Goal: Task Accomplishment & Management: Manage account settings

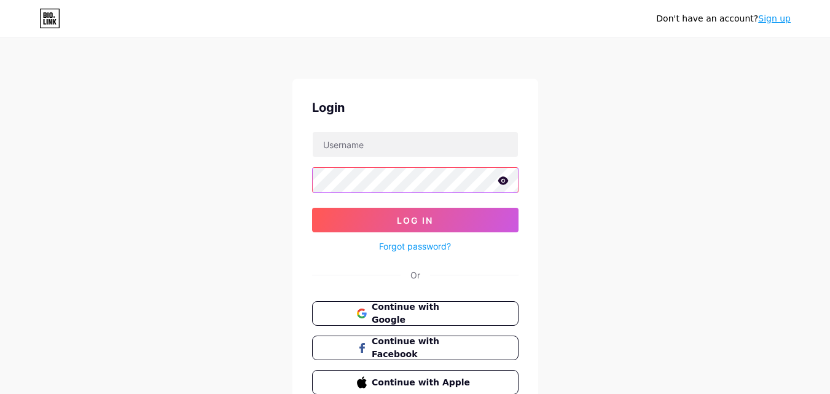
click at [312, 208] on button "Log In" at bounding box center [415, 220] width 206 height 25
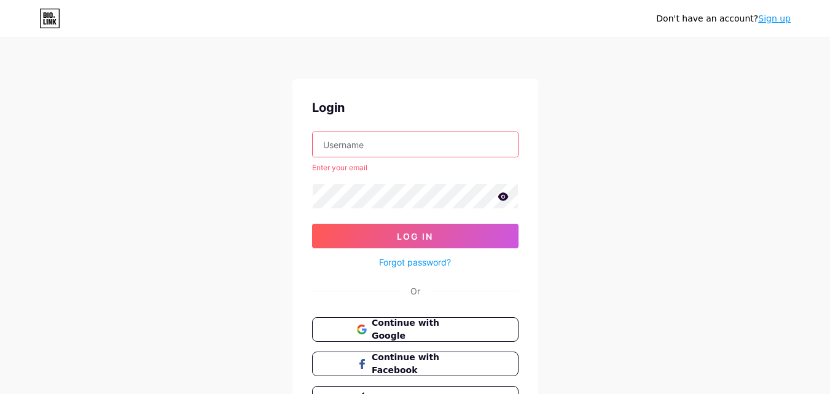
click at [429, 138] on input "text" at bounding box center [415, 144] width 205 height 25
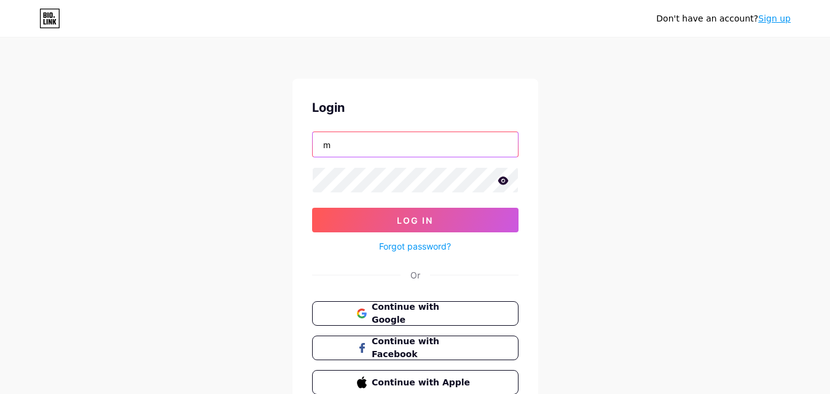
type input "[EMAIL_ADDRESS][DOMAIN_NAME]"
click at [312, 208] on button "Log In" at bounding box center [415, 220] width 206 height 25
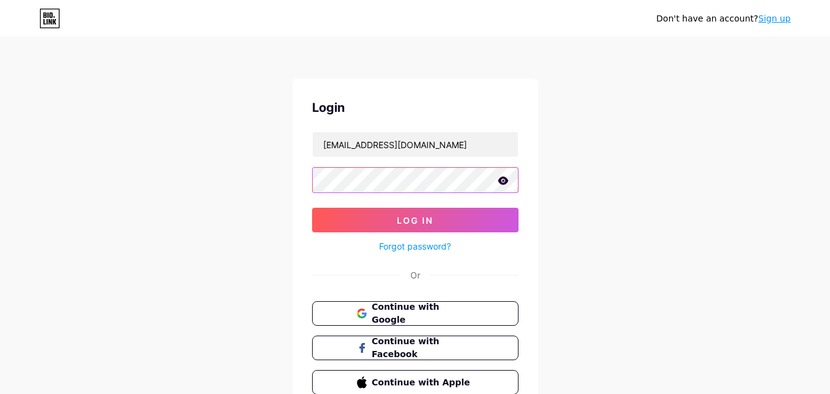
click at [312, 208] on button "Log In" at bounding box center [415, 220] width 206 height 25
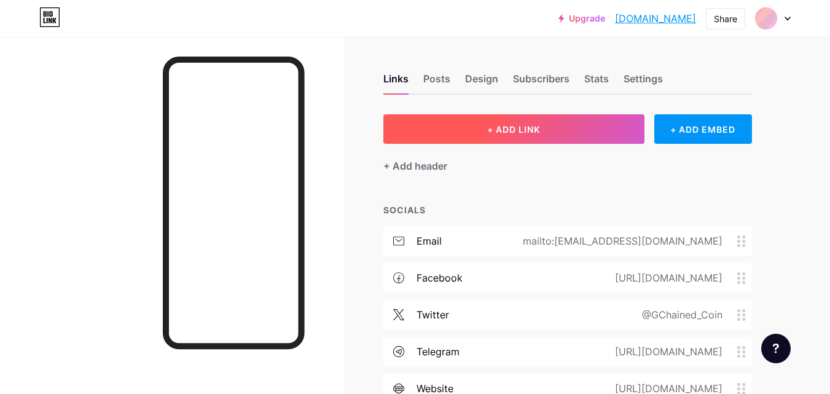
click at [498, 124] on span "+ ADD LINK" at bounding box center [513, 129] width 53 height 10
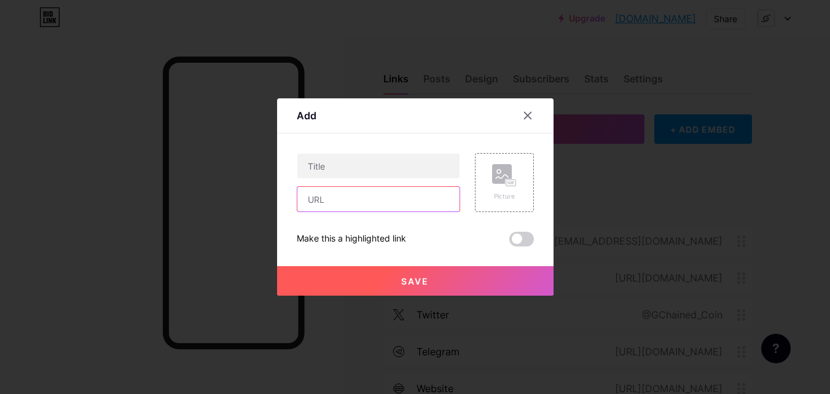
click at [407, 197] on input "text" at bounding box center [378, 199] width 162 height 25
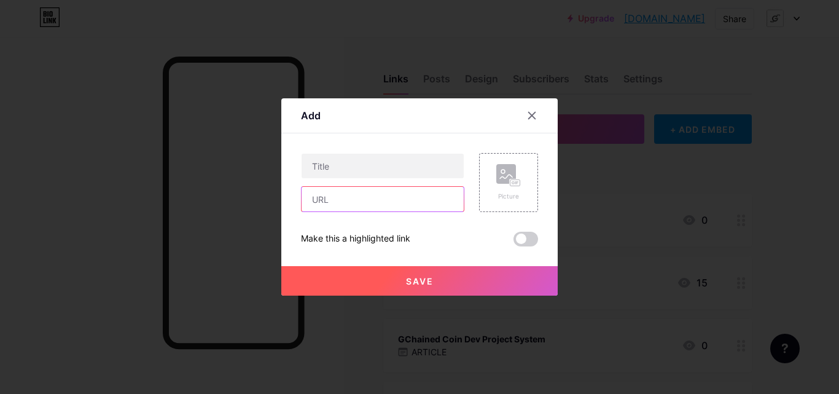
paste input "[URL][DOMAIN_NAME]"
type input "[URL][DOMAIN_NAME]"
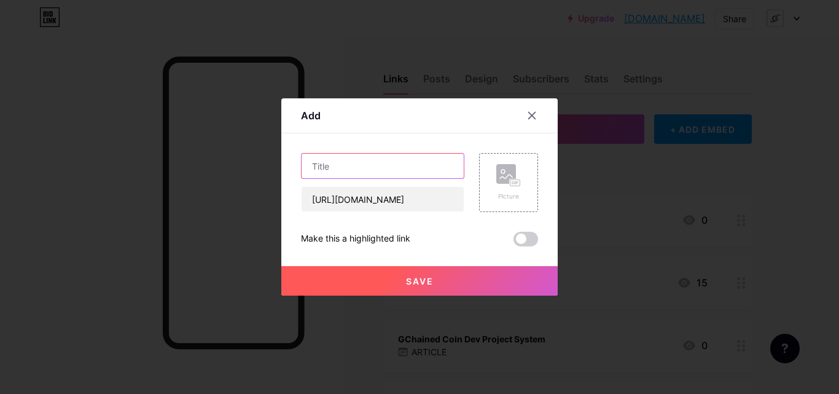
click at [410, 162] on input "text" at bounding box center [383, 166] width 162 height 25
click at [532, 114] on icon at bounding box center [532, 116] width 10 height 10
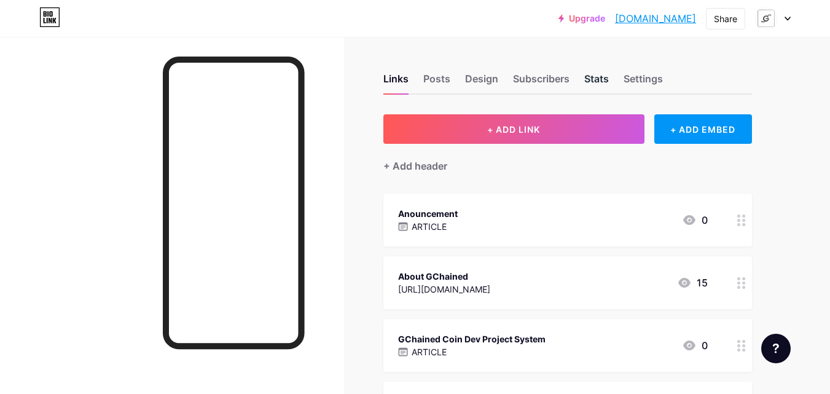
click at [602, 74] on div "Stats" at bounding box center [596, 82] width 25 height 22
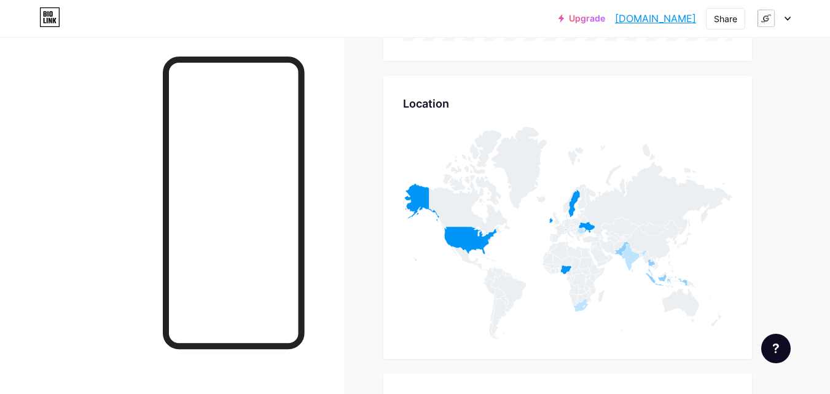
scroll to position [4844, 0]
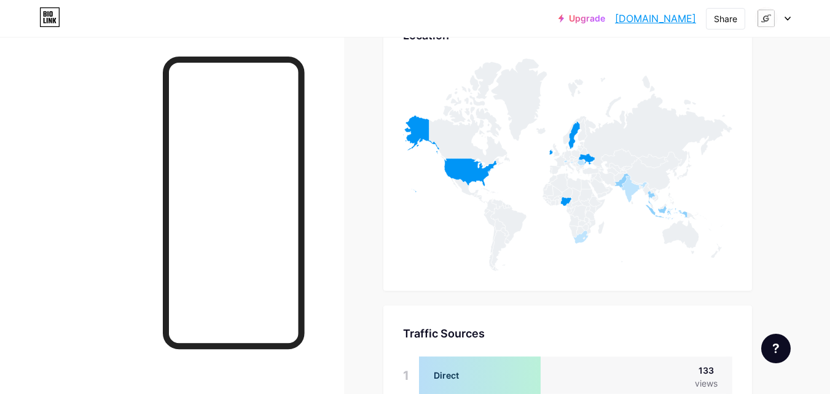
click at [782, 19] on div at bounding box center [773, 18] width 36 height 22
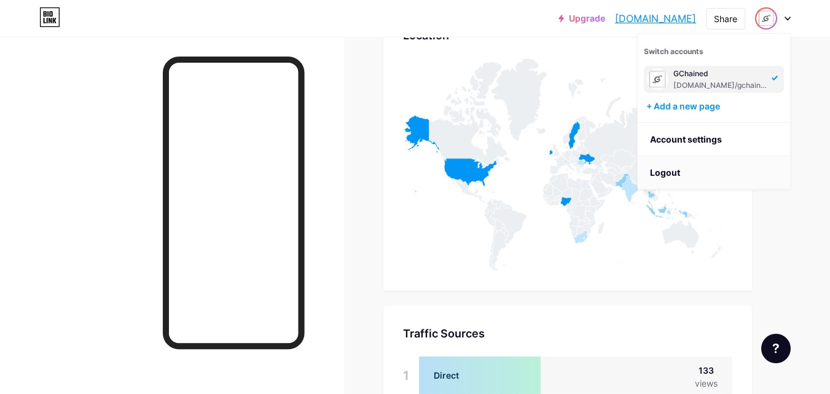
click at [780, 170] on li "Logout" at bounding box center [714, 172] width 152 height 33
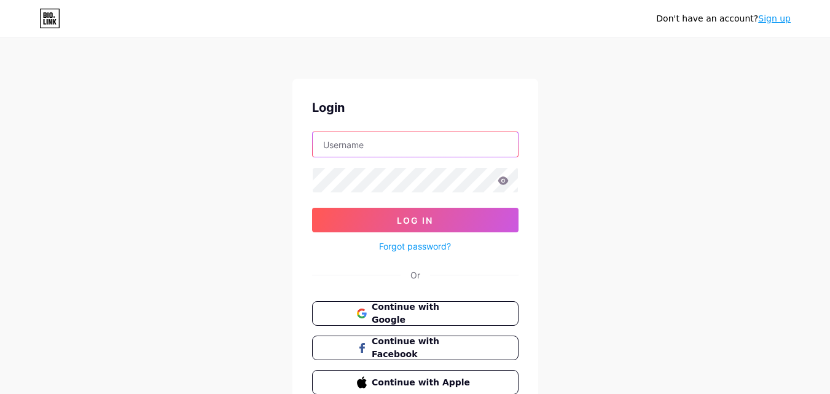
click at [392, 138] on input "text" at bounding box center [415, 144] width 205 height 25
type input "[EMAIL_ADDRESS][DOMAIN_NAME]"
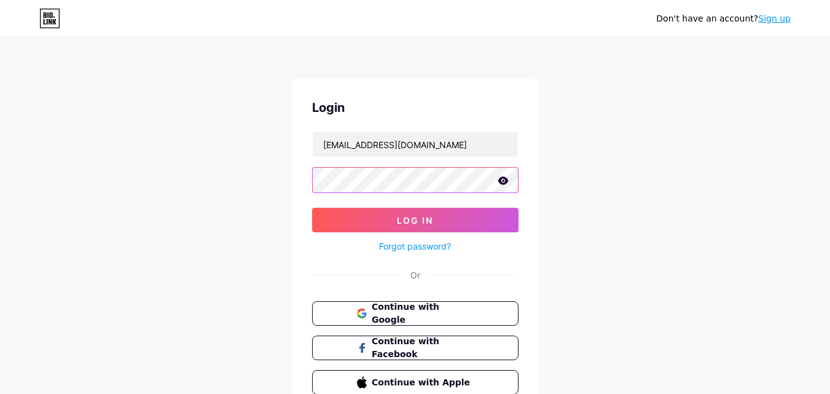
click at [312, 208] on button "Log In" at bounding box center [415, 220] width 206 height 25
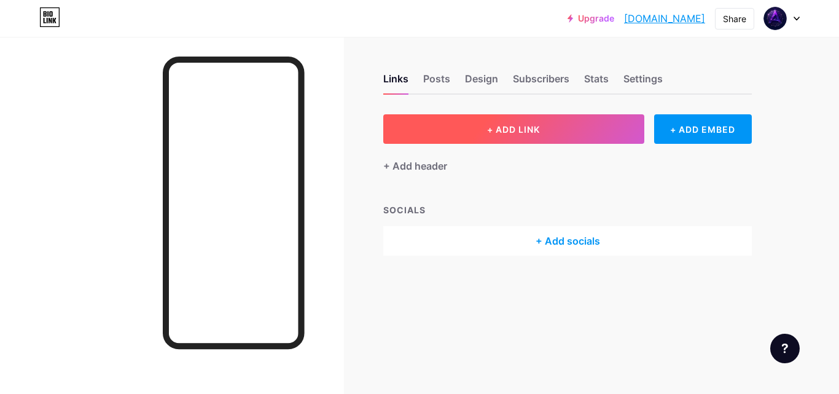
click at [445, 134] on button "+ ADD LINK" at bounding box center [513, 128] width 261 height 29
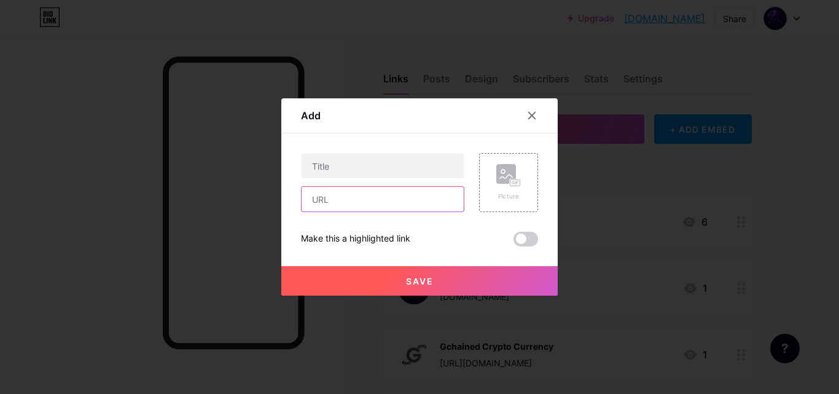
click at [411, 187] on input "text" at bounding box center [383, 199] width 162 height 25
click at [411, 197] on input "text" at bounding box center [383, 199] width 162 height 25
paste input "[URL][DOMAIN_NAME]"
type input "[URL][DOMAIN_NAME]"
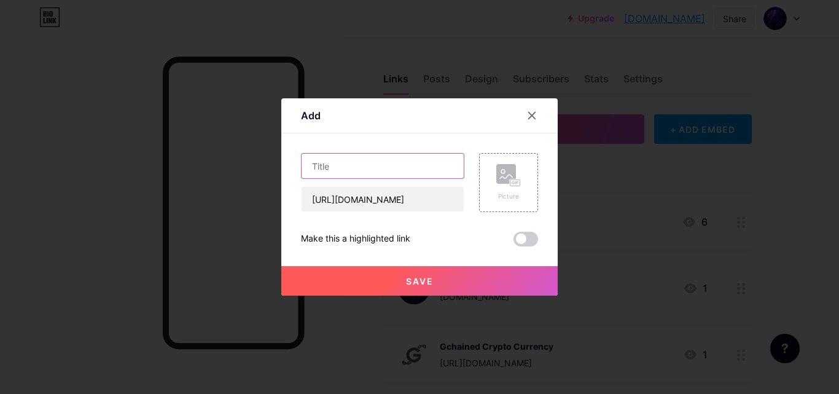
click at [419, 173] on input "text" at bounding box center [383, 166] width 162 height 25
type input "AMT DUINO COIN"
click at [428, 283] on span "Save" at bounding box center [420, 281] width 28 height 10
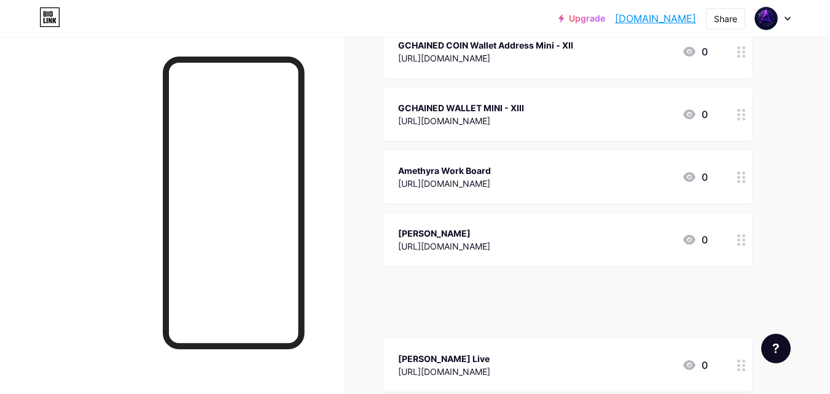
scroll to position [5253, 0]
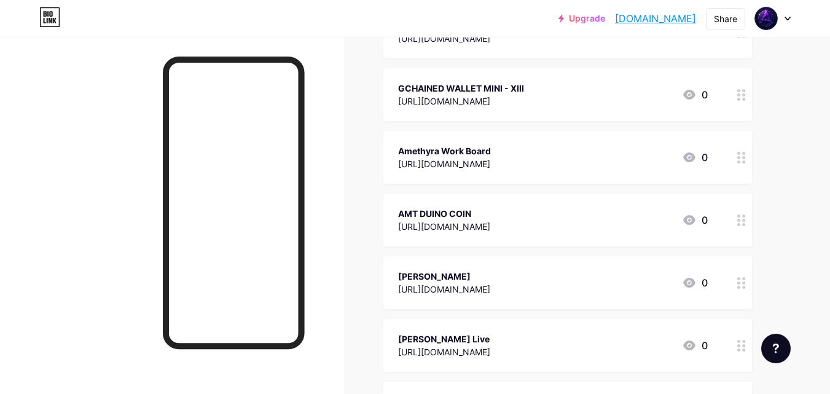
click at [788, 22] on div at bounding box center [773, 18] width 36 height 22
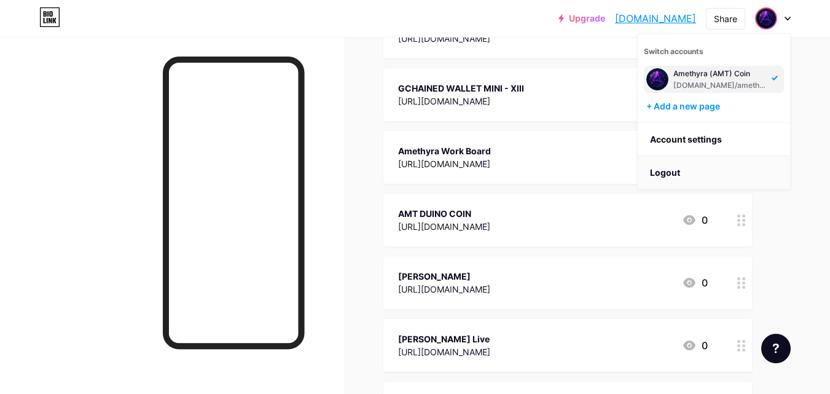
click at [764, 164] on li "Logout" at bounding box center [714, 172] width 152 height 33
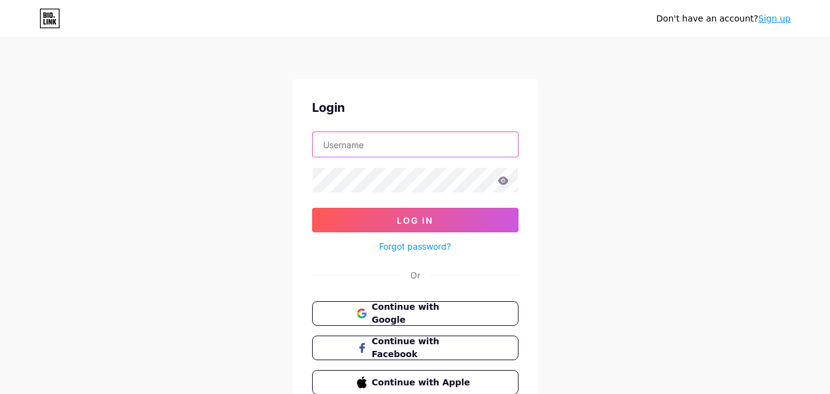
click at [380, 140] on input "text" at bounding box center [415, 144] width 205 height 25
type input "[EMAIL_ADDRESS][DOMAIN_NAME]"
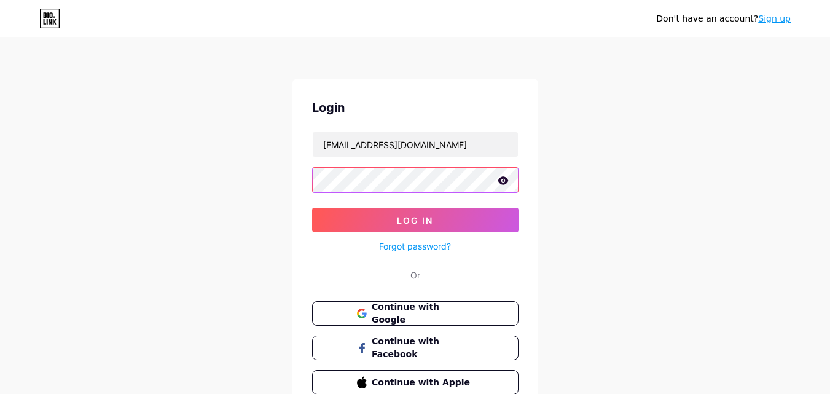
click at [312, 208] on button "Log In" at bounding box center [415, 220] width 206 height 25
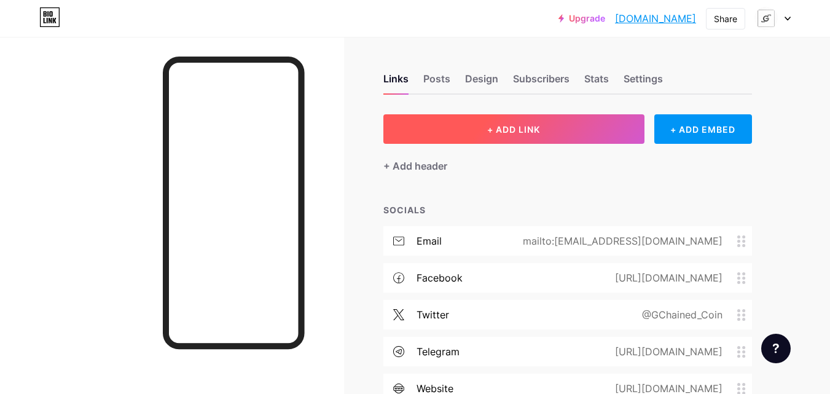
click at [448, 130] on button "+ ADD LINK" at bounding box center [513, 128] width 261 height 29
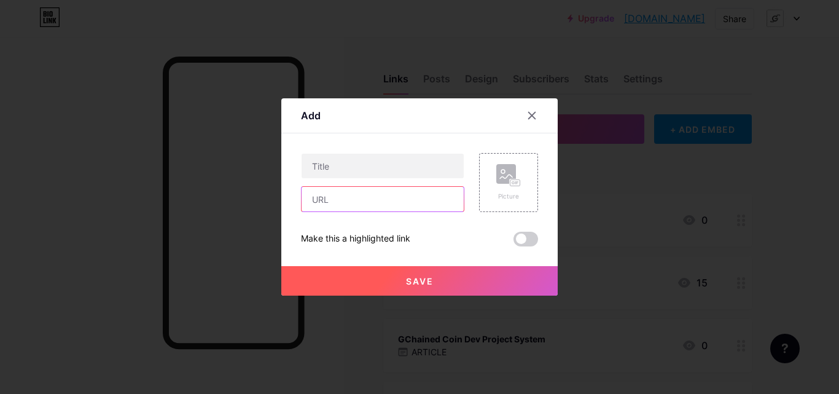
click at [393, 200] on input "text" at bounding box center [383, 199] width 162 height 25
paste input "[URL][DOMAIN_NAME]"
type input "[URL][DOMAIN_NAME]"
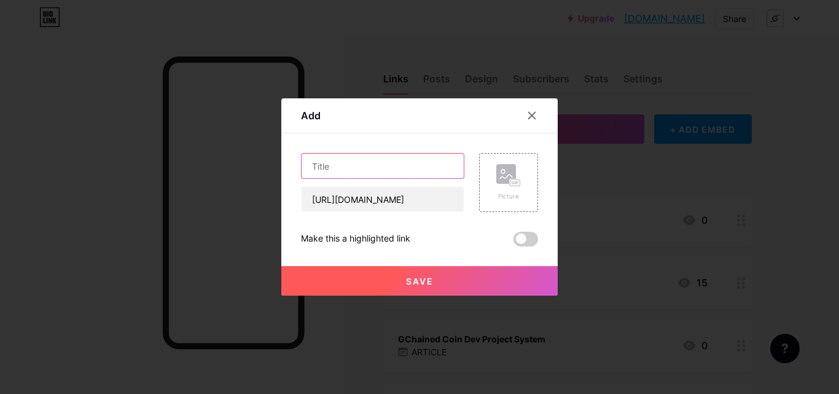
click at [398, 156] on input "text" at bounding box center [383, 166] width 162 height 25
click at [331, 165] on input "GCH DUINO COIN" at bounding box center [383, 166] width 162 height 25
type input "GCH - DUINO COIN"
click at [412, 276] on span "Save" at bounding box center [420, 281] width 28 height 10
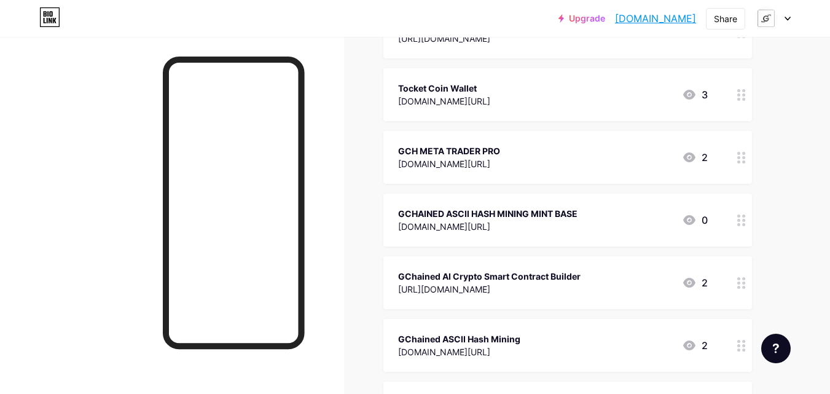
scroll to position [17129, 0]
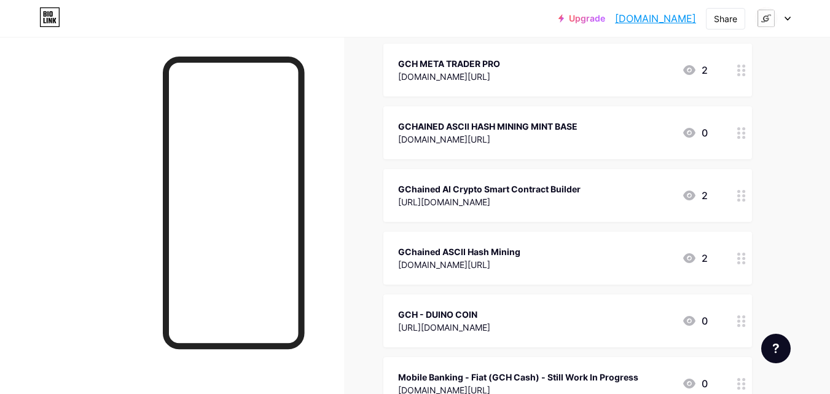
click at [791, 21] on div "Upgrade [DOMAIN_NAME]... [DOMAIN_NAME] Share Switch accounts GChained [DOMAIN_N…" at bounding box center [415, 18] width 830 height 22
click at [788, 20] on icon at bounding box center [787, 18] width 5 height 3
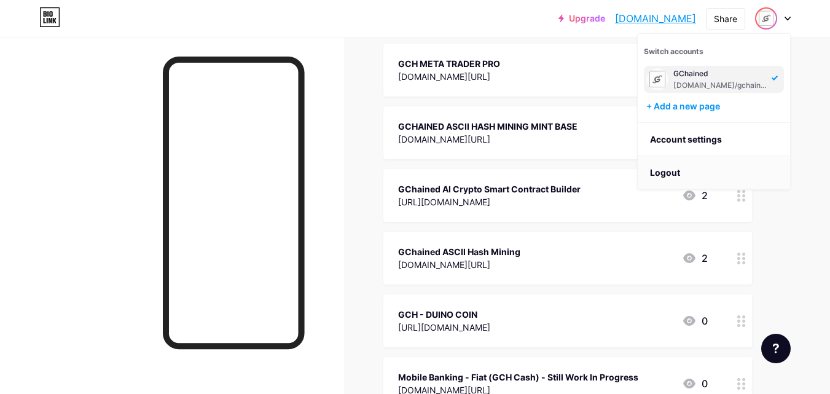
click at [755, 174] on li "Logout" at bounding box center [714, 172] width 152 height 33
